Goal: Task Accomplishment & Management: Use online tool/utility

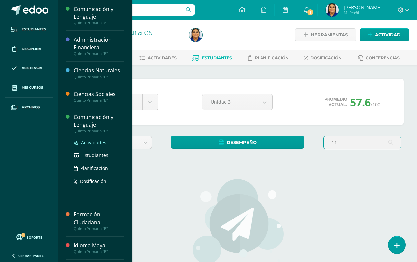
click at [94, 140] on span "Actividades" at bounding box center [93, 142] width 25 height 6
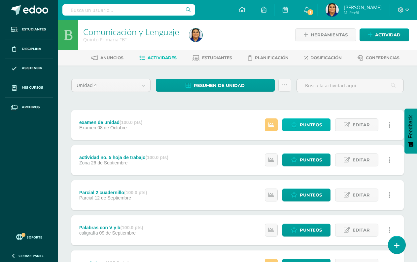
click at [308, 127] on span "Punteos" at bounding box center [311, 125] width 22 height 12
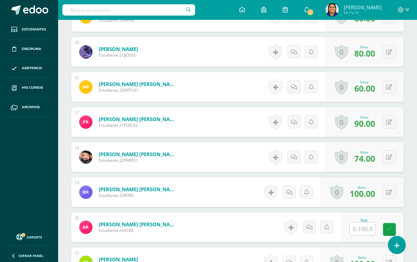
scroll to position [695, 0]
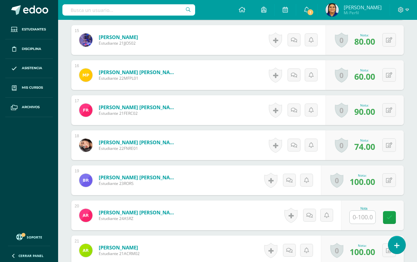
click at [363, 216] on input "text" at bounding box center [363, 216] width 26 height 13
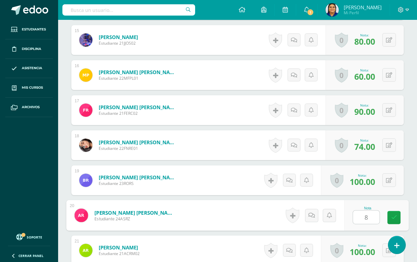
type input "84"
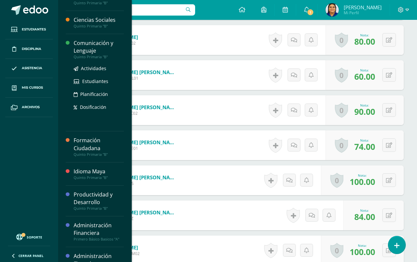
scroll to position [93, 0]
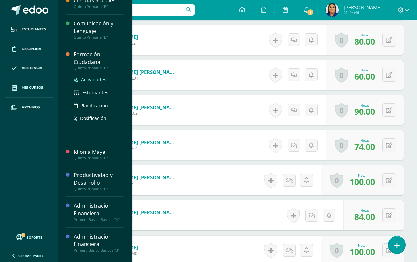
click at [89, 80] on span "Actividades" at bounding box center [93, 79] width 25 height 6
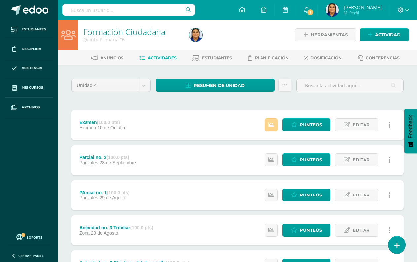
click at [275, 125] on link at bounding box center [271, 124] width 13 height 13
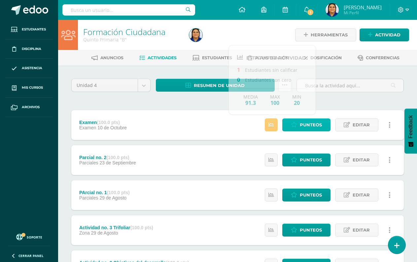
click at [317, 126] on span "Punteos" at bounding box center [311, 125] width 22 height 12
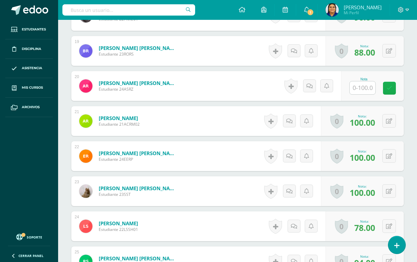
scroll to position [827, 0]
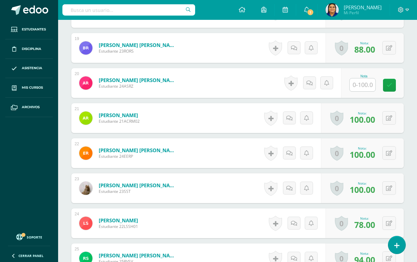
click at [363, 83] on input "text" at bounding box center [363, 84] width 26 height 13
type input "88"
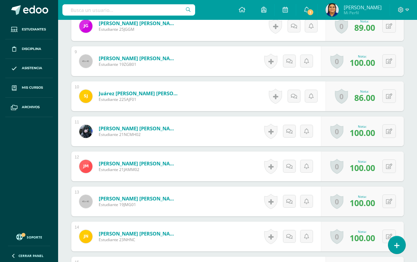
scroll to position [459, 0]
